Goal: Communication & Community: Answer question/provide support

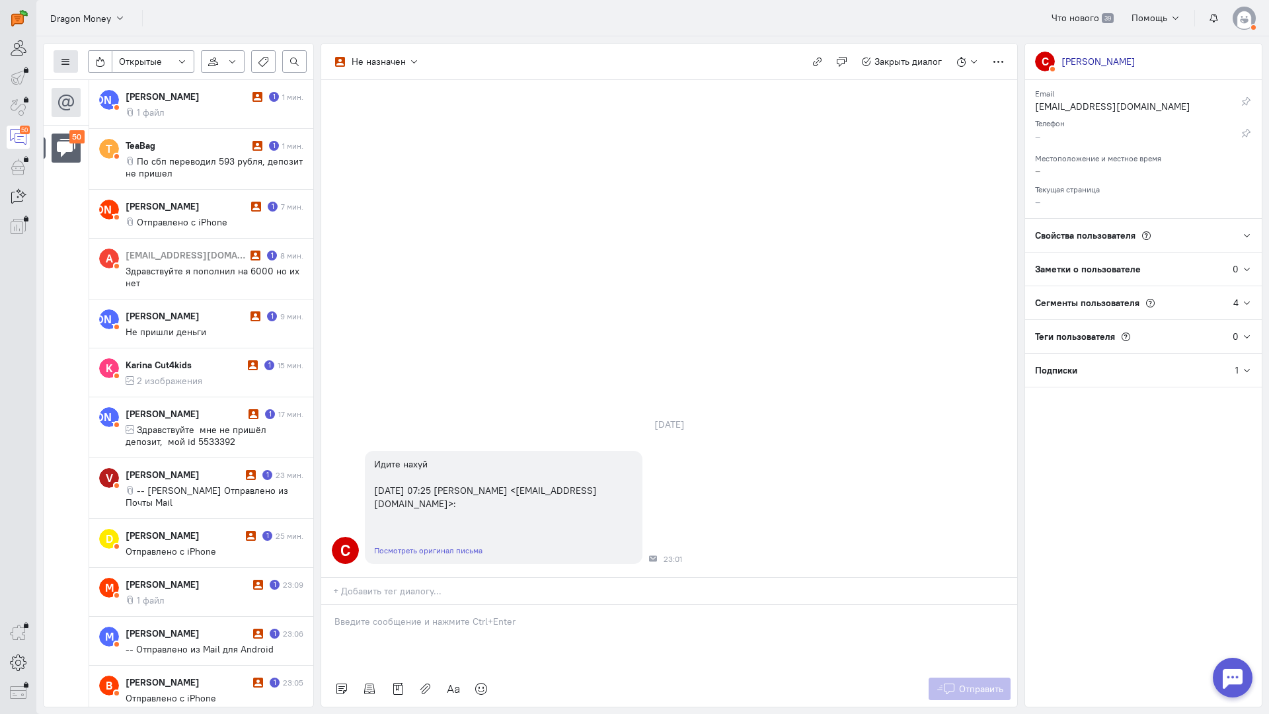
click at [72, 55] on button at bounding box center [66, 61] width 24 height 22
click at [128, 83] on span "Список пользователей" at bounding box center [128, 88] width 98 height 12
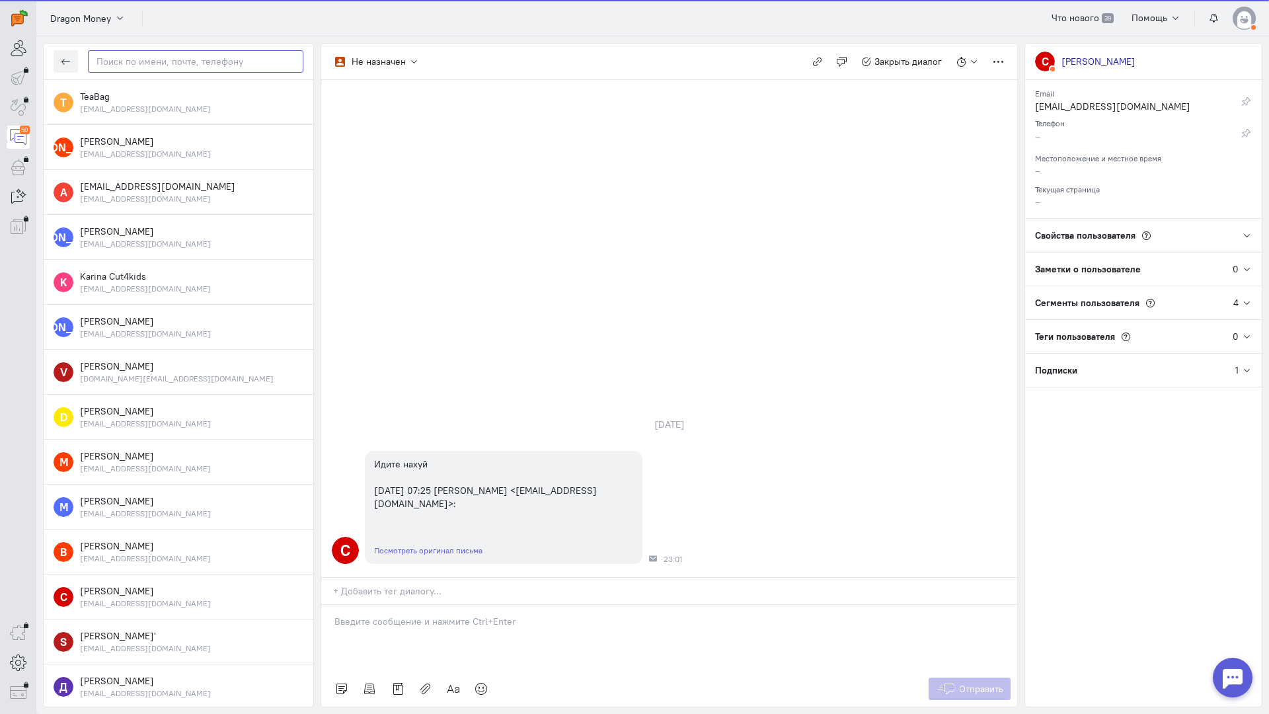
click at [189, 61] on input "text" at bounding box center [195, 61] width 215 height 22
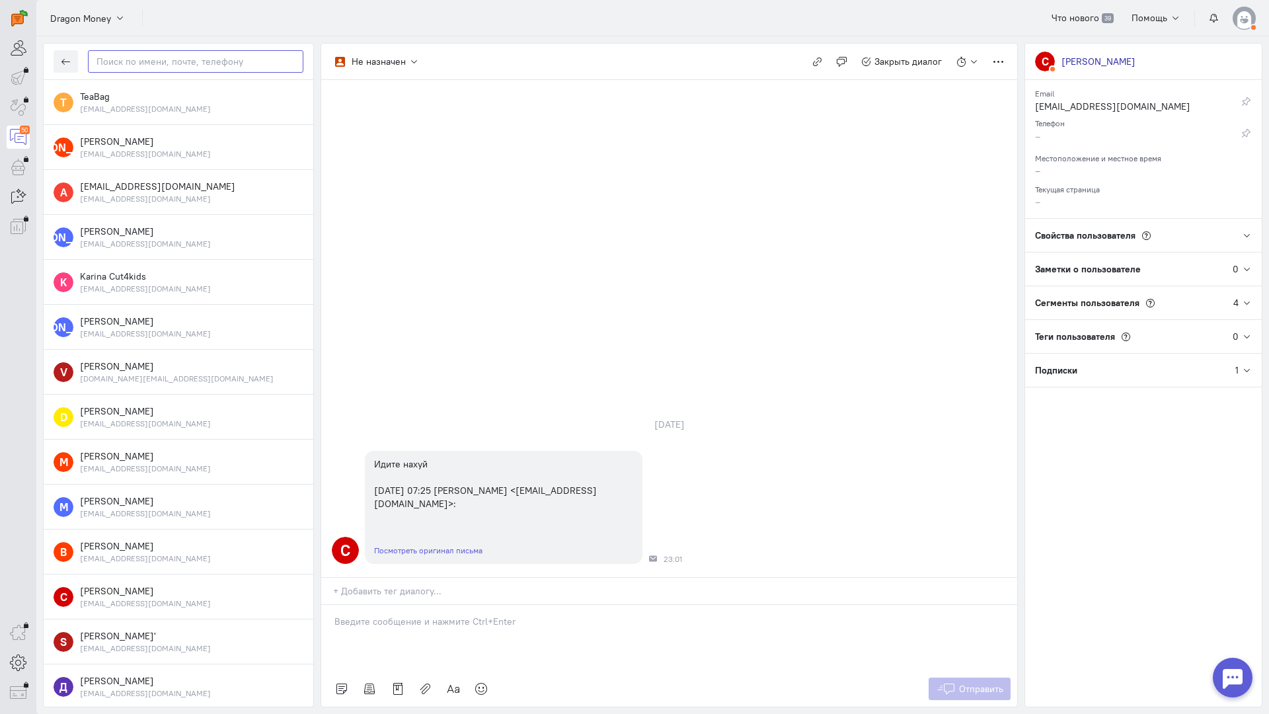
paste input "killermag171@gm"
type input "killermag171@gm"
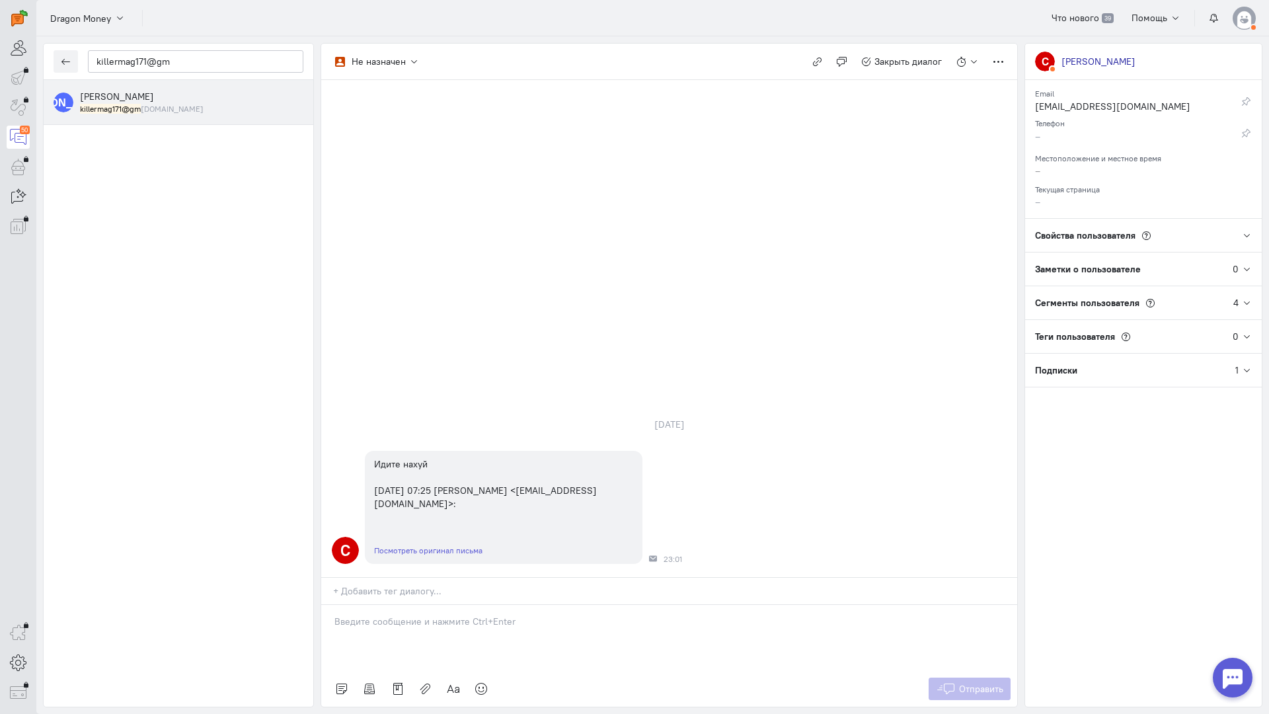
click at [151, 98] on div "[PERSON_NAME] killermag171@gm [DOMAIN_NAME]" at bounding box center [191, 102] width 223 height 24
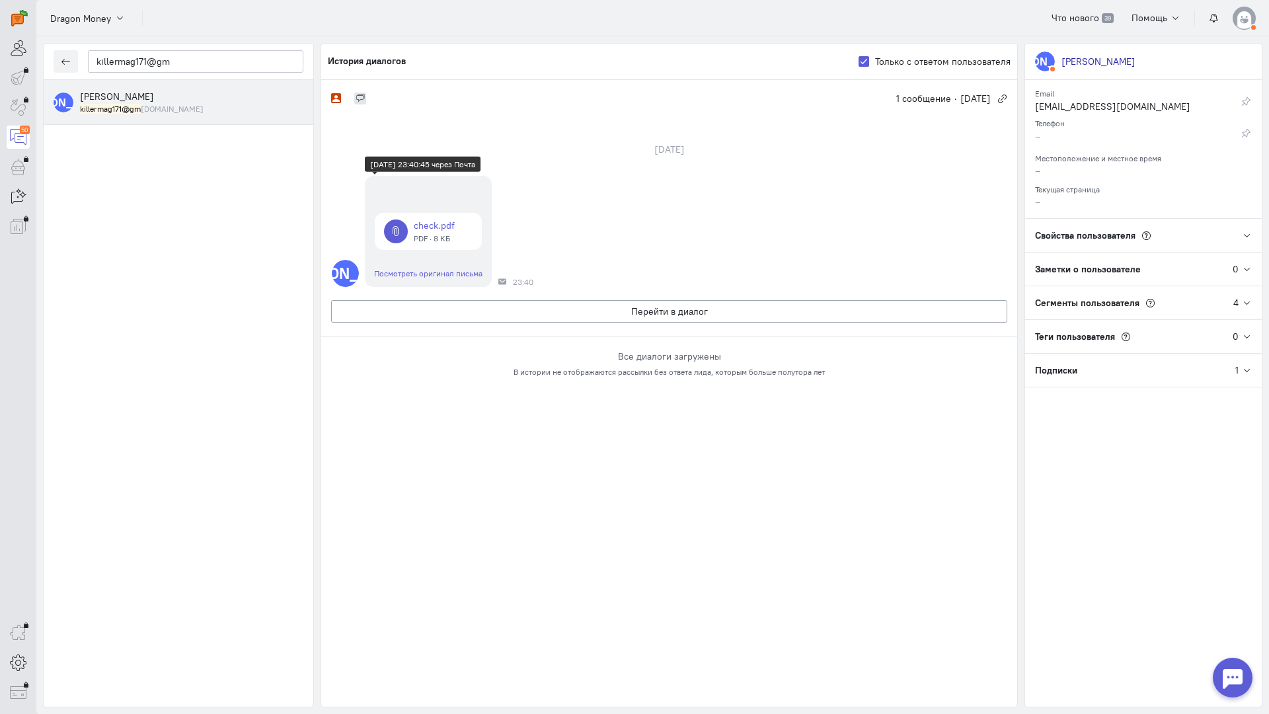
click at [431, 222] on link at bounding box center [428, 231] width 107 height 37
click at [573, 314] on button "Перейти в диалог" at bounding box center [669, 311] width 676 height 22
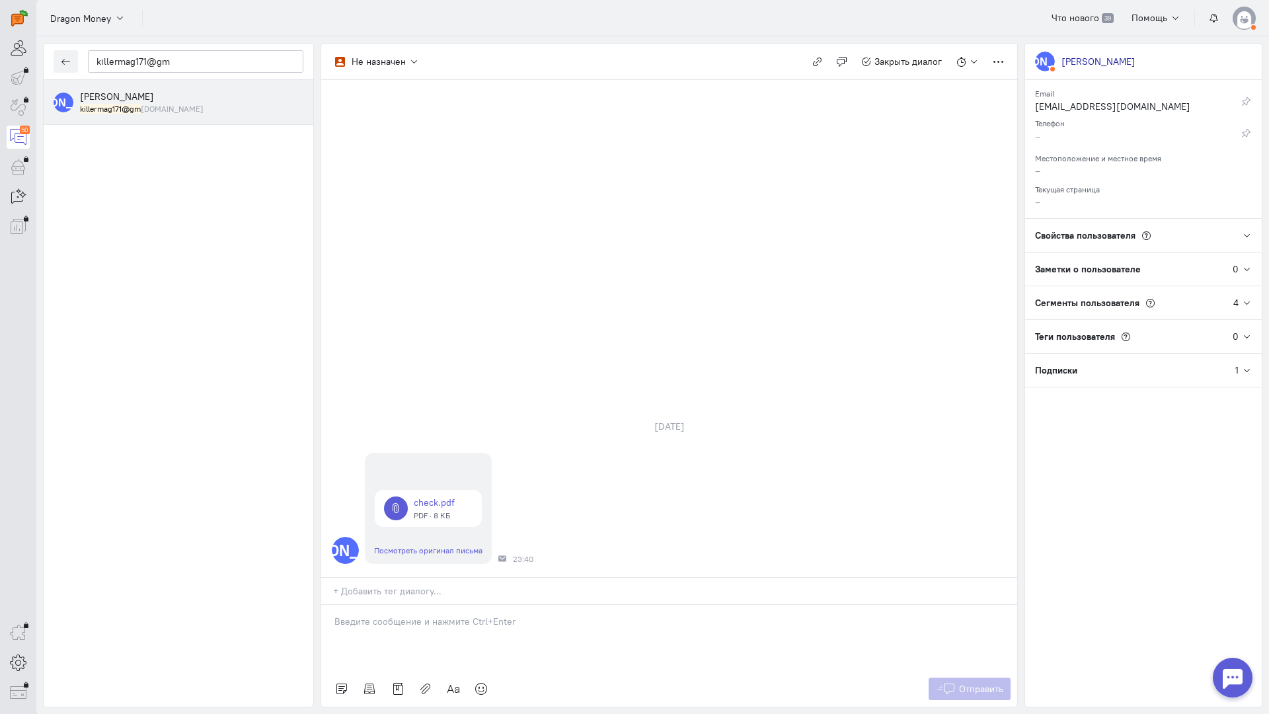
click at [455, 605] on div at bounding box center [669, 638] width 696 height 66
click at [490, 677] on link at bounding box center [481, 688] width 28 height 22
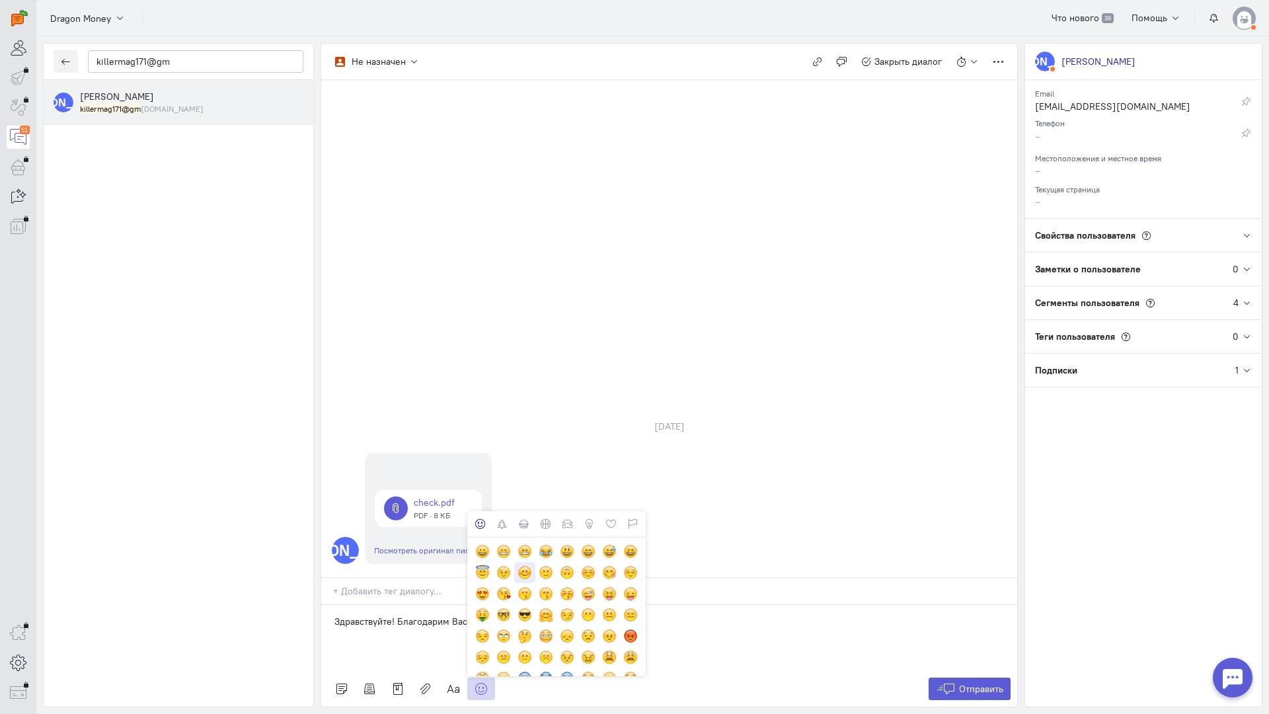
drag, startPoint x: 519, startPoint y: 485, endPoint x: 527, endPoint y: 489, distance: 8.3
click at [519, 565] on div at bounding box center [524, 572] width 15 height 15
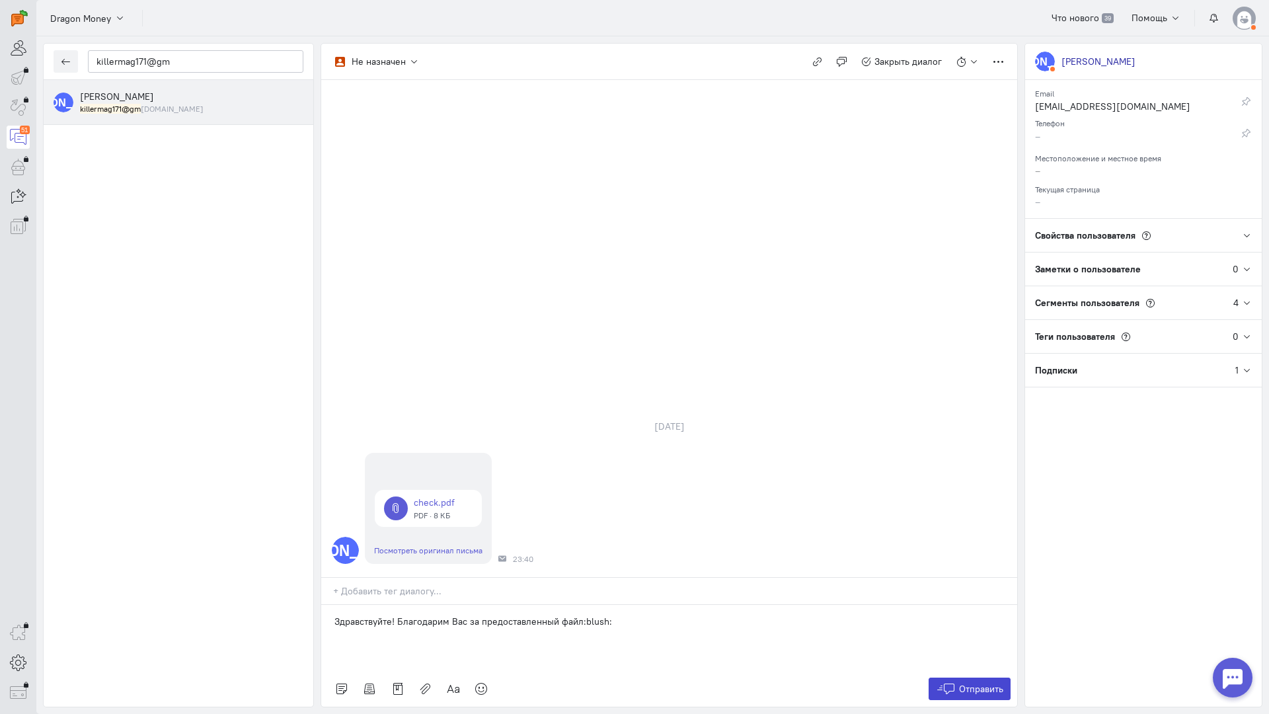
click at [964, 683] on span "Отправить" at bounding box center [981, 689] width 44 height 12
